Goal: Information Seeking & Learning: Find specific fact

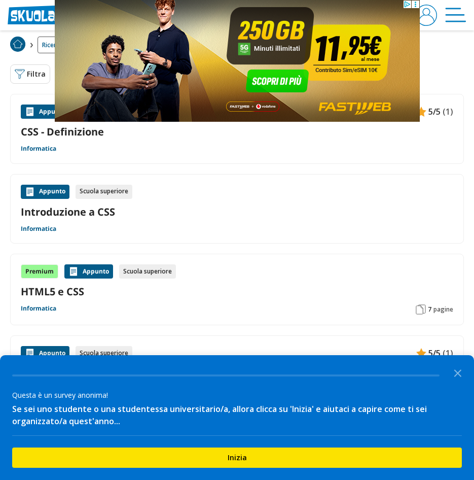
click at [418, 5] on icon at bounding box center [415, 5] width 8 height 8
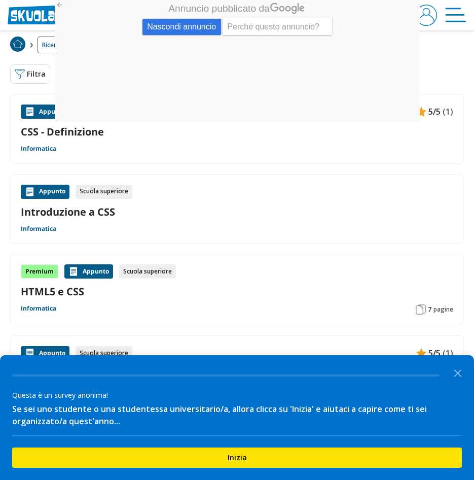
click at [206, 26] on span "Nascondi annuncio" at bounding box center [181, 27] width 79 height 16
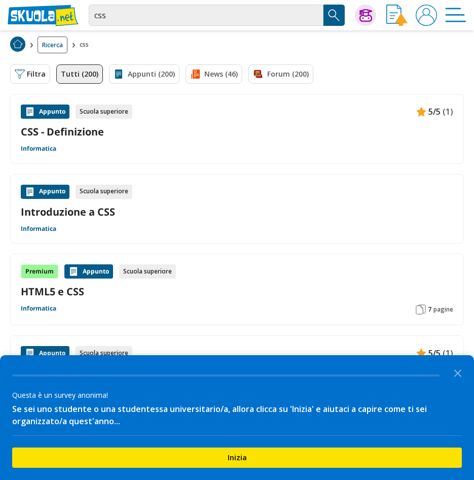
click at [332, 14] on img "Search Button" at bounding box center [333, 15] width 15 height 15
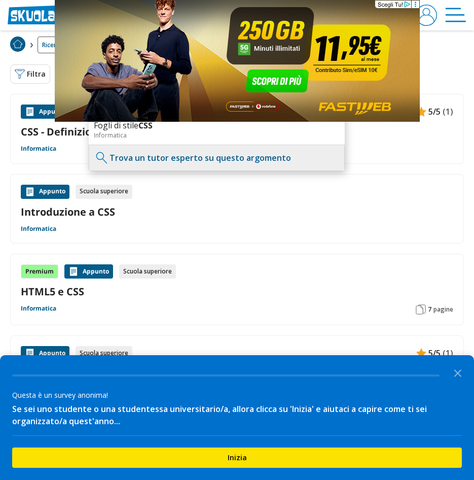
click at [412, 2] on icon at bounding box center [415, 5] width 8 height 8
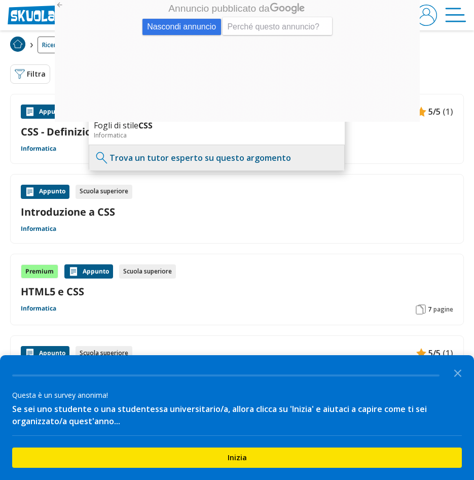
click at [210, 21] on span "Nascondi annuncio" at bounding box center [181, 27] width 79 height 16
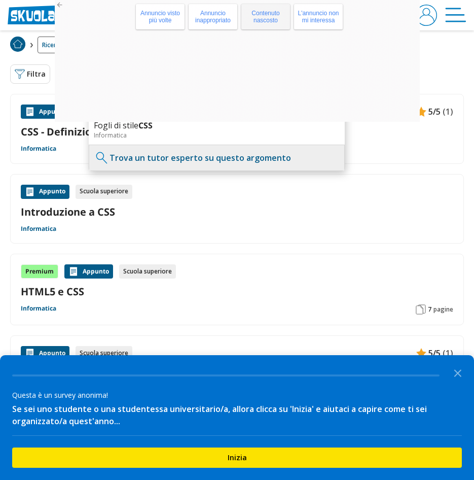
click at [256, 13] on span "Contenuto nascosto" at bounding box center [265, 17] width 44 height 24
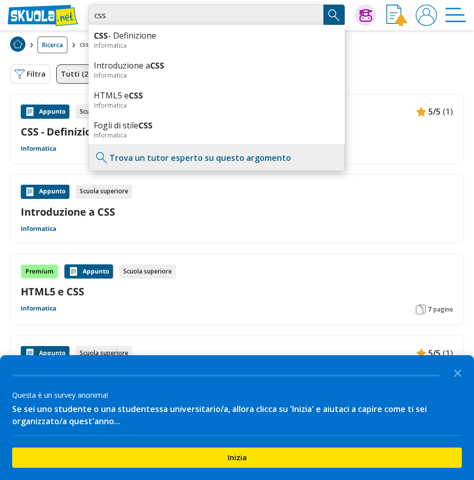
click at [173, 13] on input "css" at bounding box center [206, 15] width 235 height 21
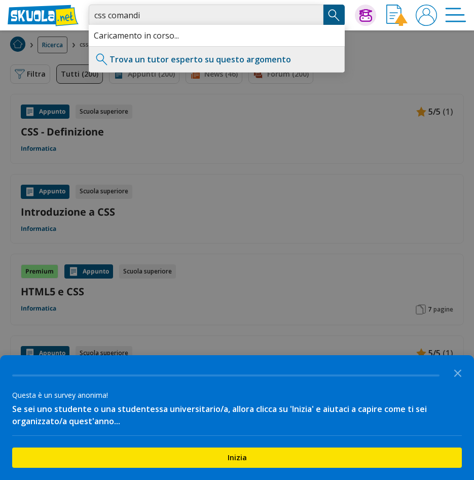
type input "css comandi"
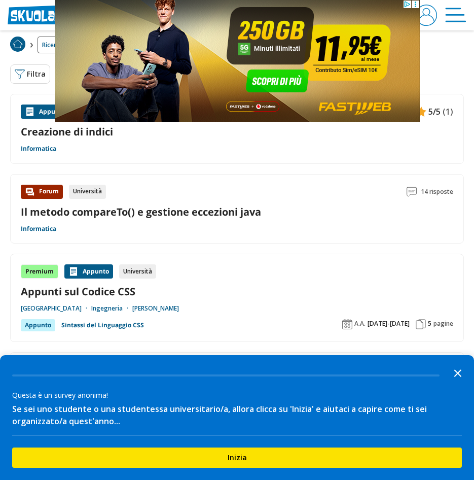
click at [448, 362] on icon "Close the survey" at bounding box center [458, 372] width 20 height 20
